Goal: Task Accomplishment & Management: Manage account settings

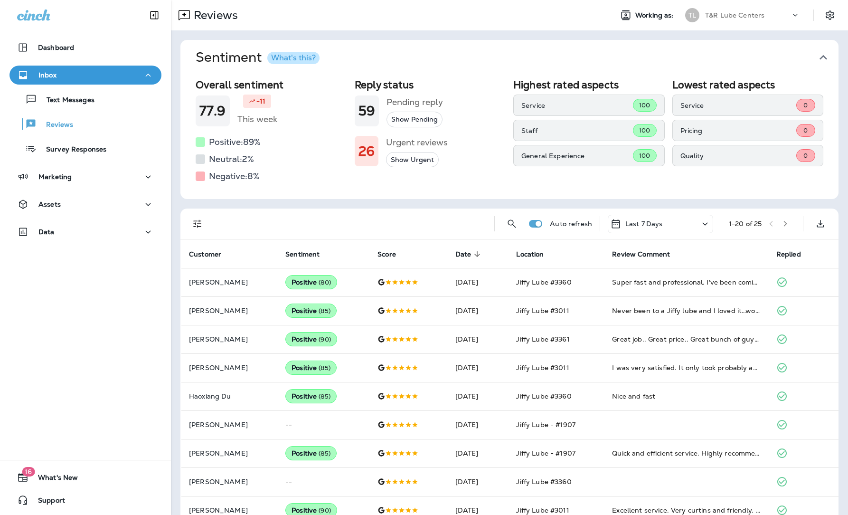
click at [755, 16] on p "T&R Lube Centers" at bounding box center [734, 15] width 59 height 8
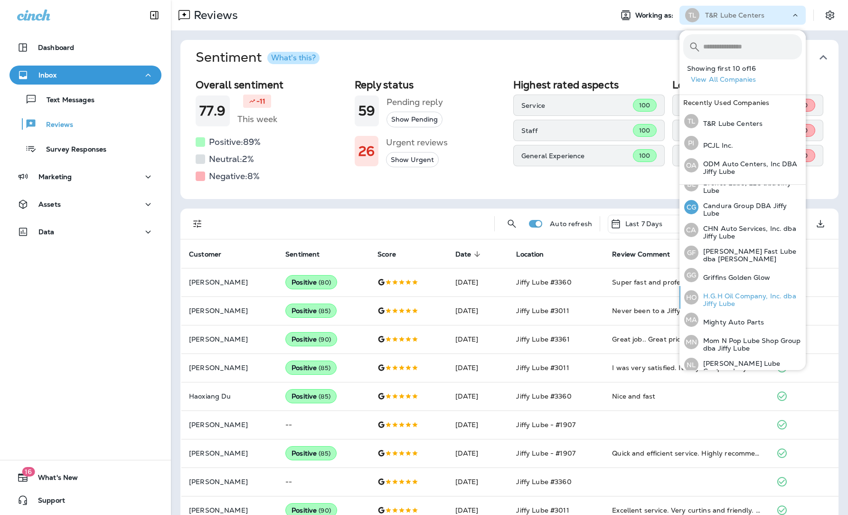
scroll to position [87, 0]
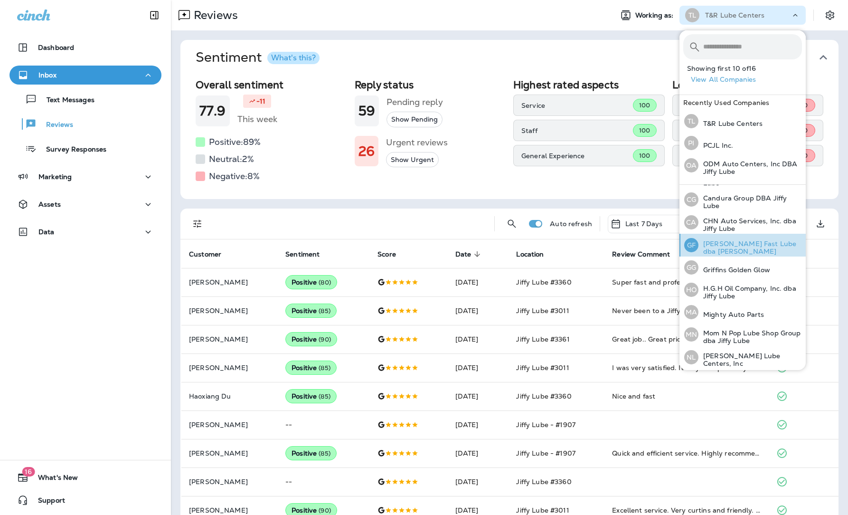
click at [721, 244] on p "[PERSON_NAME] Fast Lube dba [PERSON_NAME]" at bounding box center [749, 247] width 103 height 15
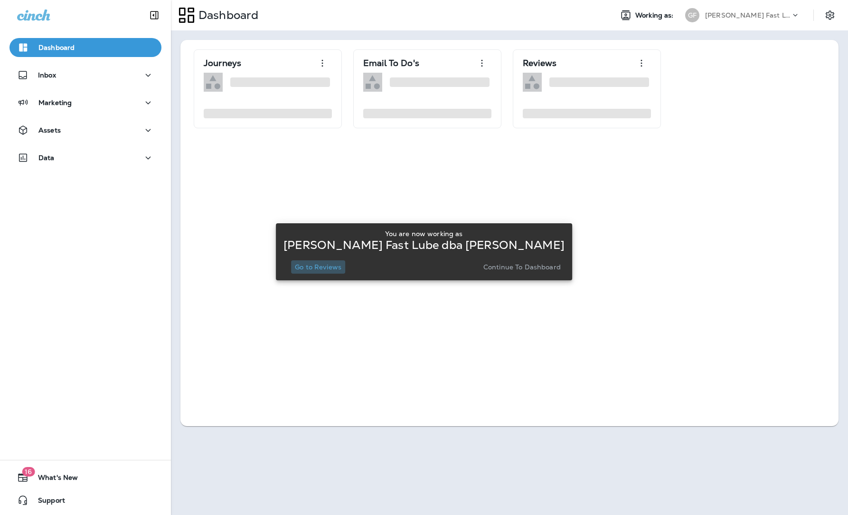
click at [322, 273] on button "Go to Reviews" at bounding box center [318, 266] width 54 height 13
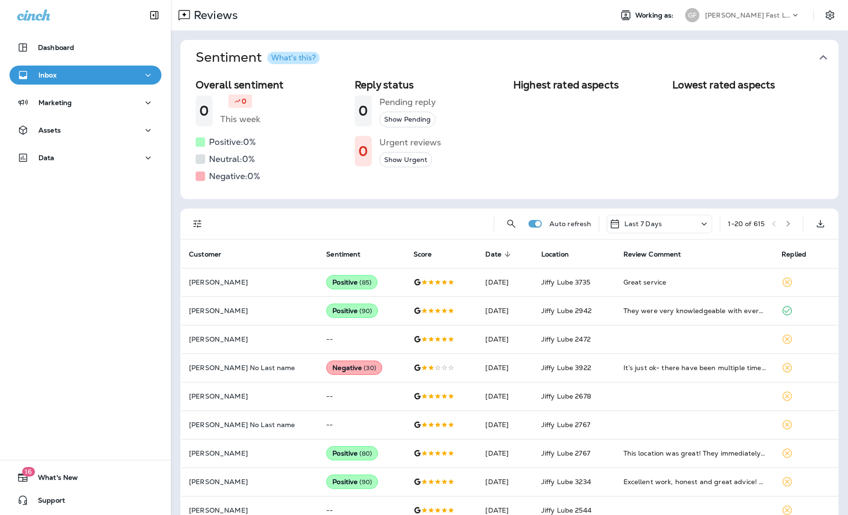
click at [193, 224] on icon "Filters" at bounding box center [197, 223] width 11 height 11
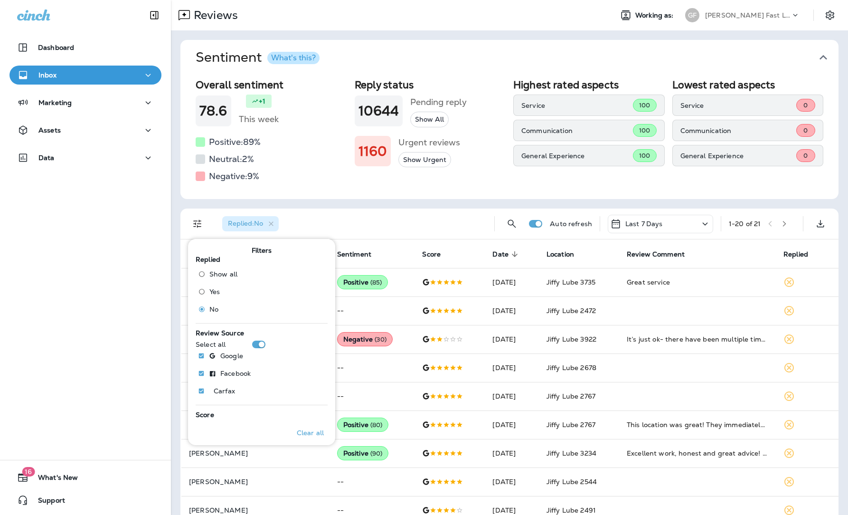
drag, startPoint x: 464, startPoint y: 181, endPoint x: 467, endPoint y: 186, distance: 5.7
click at [464, 180] on div "Reply status 10644 Pending reply Show All 1160 Urgent reviews Show Urgent" at bounding box center [430, 131] width 151 height 105
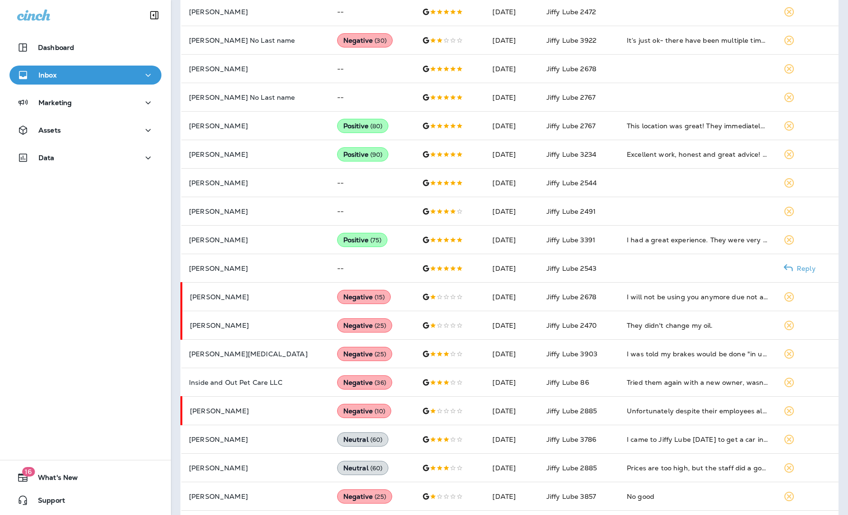
scroll to position [332, 0]
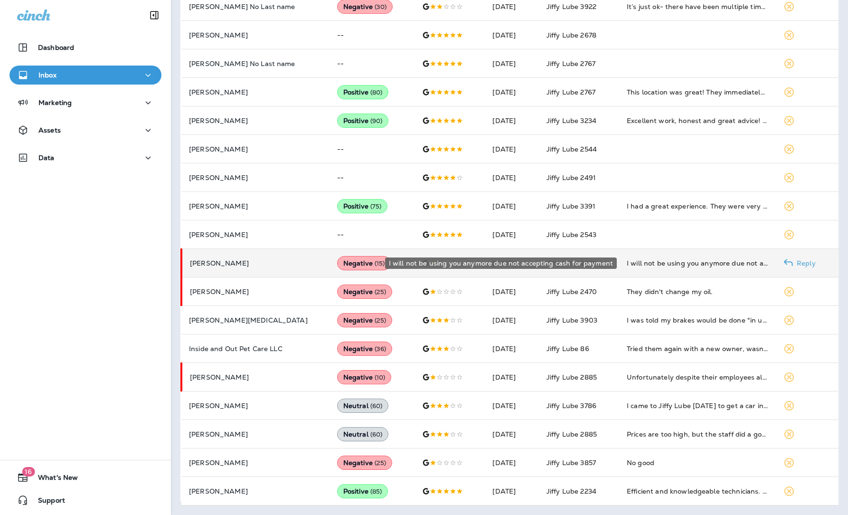
click at [705, 265] on div "I will not be using you anymore due not accepting cash for payment" at bounding box center [697, 262] width 141 height 9
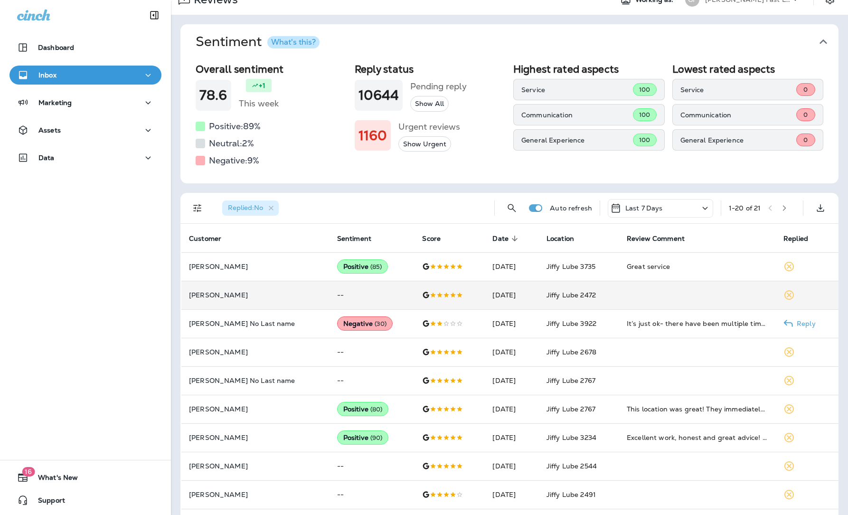
scroll to position [0, 0]
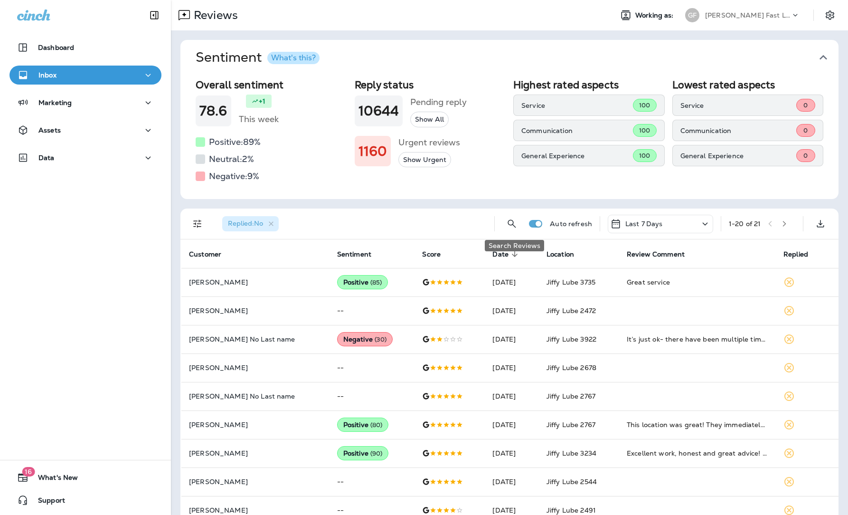
click at [500, 226] on div "Replied : No Auto refresh Last 7 Days 1 - 20 of 21" at bounding box center [511, 223] width 647 height 30
drag, startPoint x: 197, startPoint y: 220, endPoint x: 231, endPoint y: 222, distance: 33.3
click at [197, 220] on icon "Filters" at bounding box center [197, 223] width 11 height 11
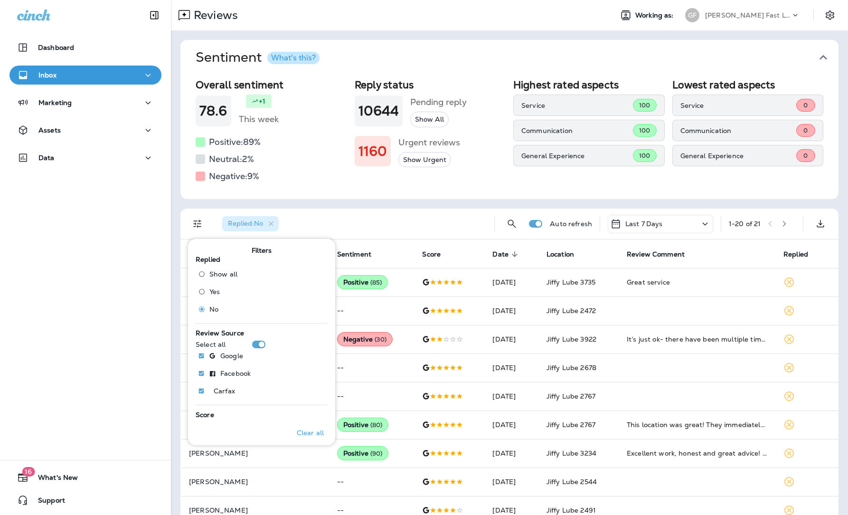
click at [276, 226] on div "Replied : No" at bounding box center [250, 223] width 56 height 15
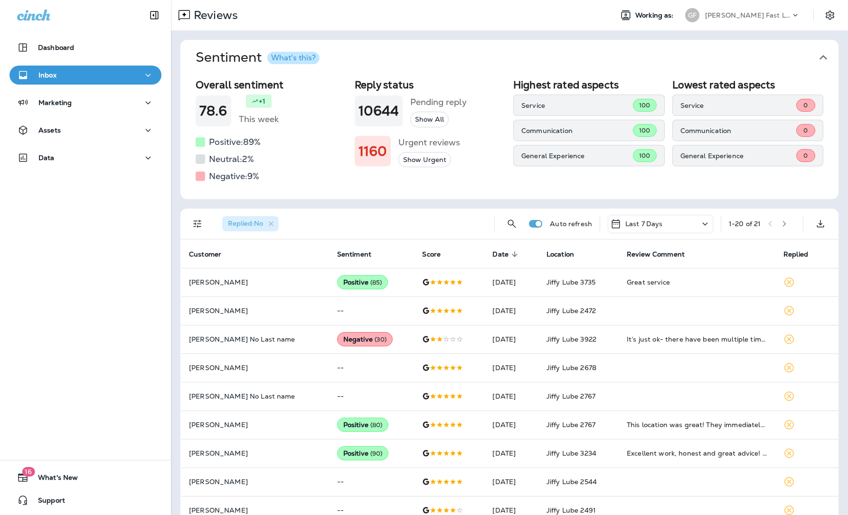
click at [278, 223] on div "Replied : No" at bounding box center [250, 223] width 56 height 15
click at [274, 224] on icon "button" at bounding box center [271, 224] width 8 height 8
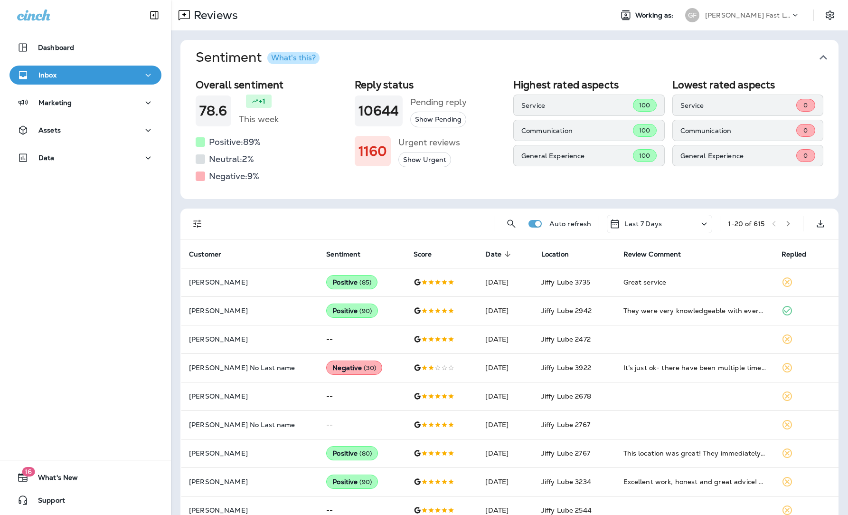
drag, startPoint x: 668, startPoint y: 227, endPoint x: 672, endPoint y: 231, distance: 5.4
click at [668, 227] on div "Last 7 Days" at bounding box center [659, 224] width 105 height 19
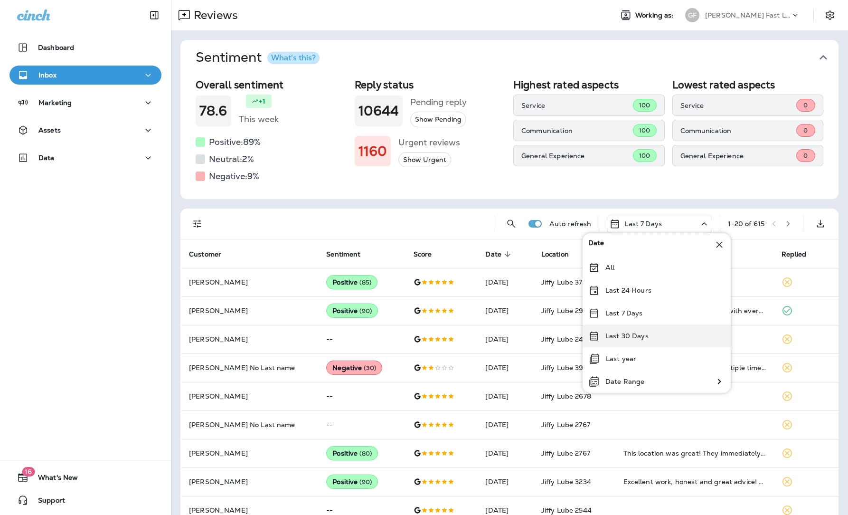
click at [648, 338] on div "Last 30 Days" at bounding box center [657, 335] width 148 height 23
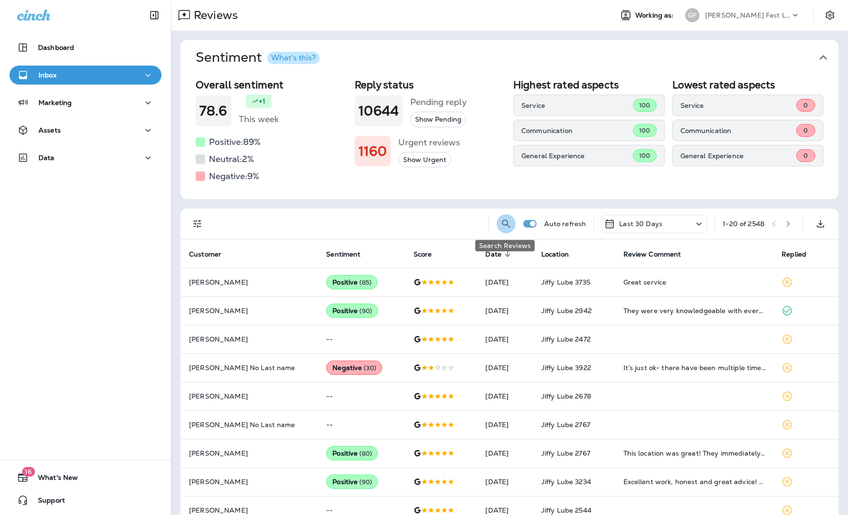
click at [503, 225] on icon "Search Reviews" at bounding box center [505, 223] width 11 height 11
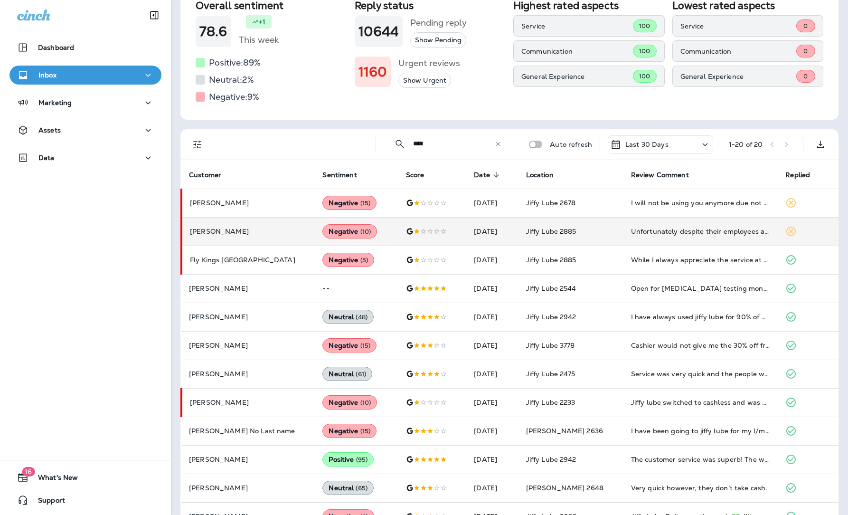
scroll to position [82, 0]
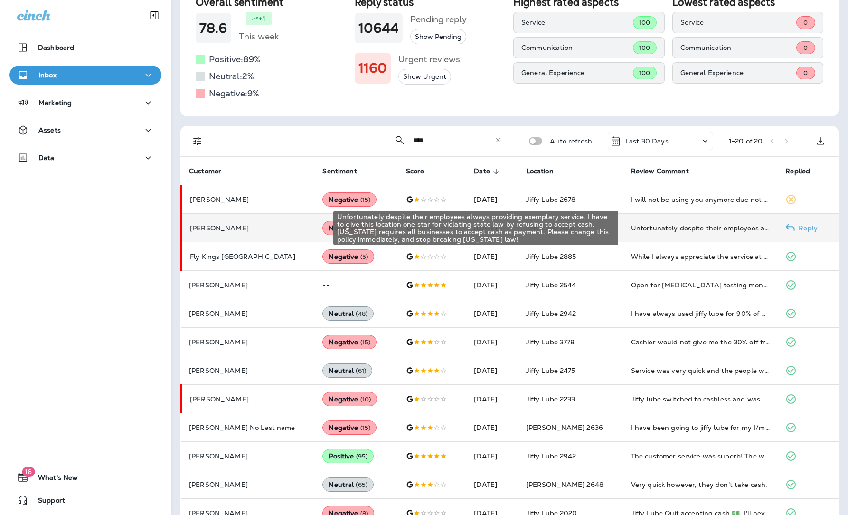
type input "****"
click at [682, 227] on div "Unfortunately despite their employees always providing exemplary service, I hav…" at bounding box center [701, 227] width 140 height 9
